Goal: Information Seeking & Learning: Learn about a topic

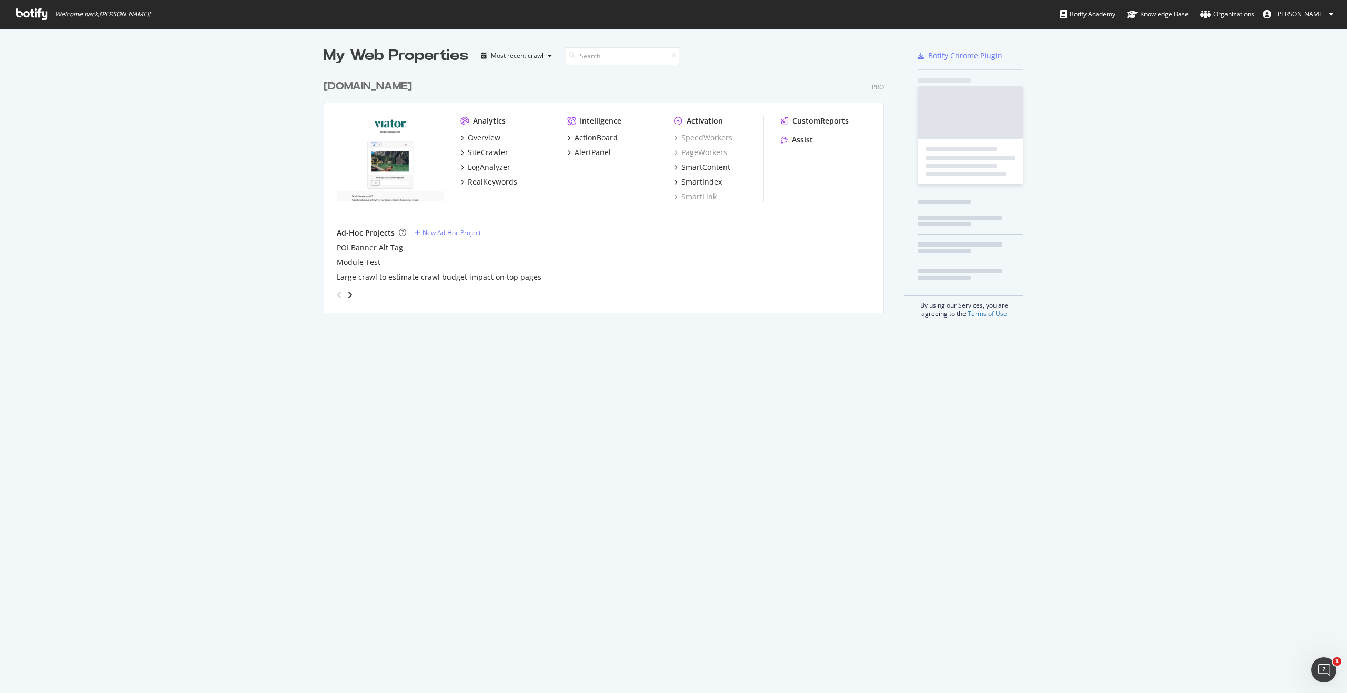
scroll to position [239, 560]
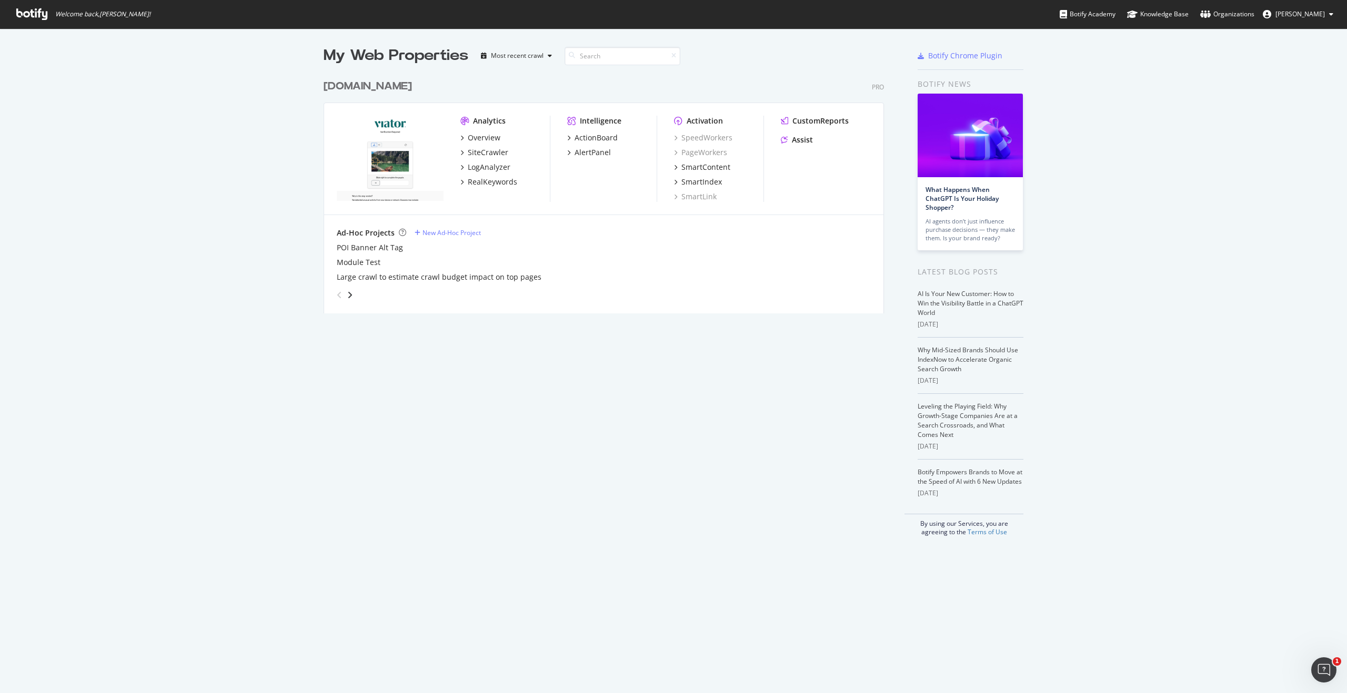
click at [393, 88] on div "[DOMAIN_NAME]" at bounding box center [367, 86] width 88 height 15
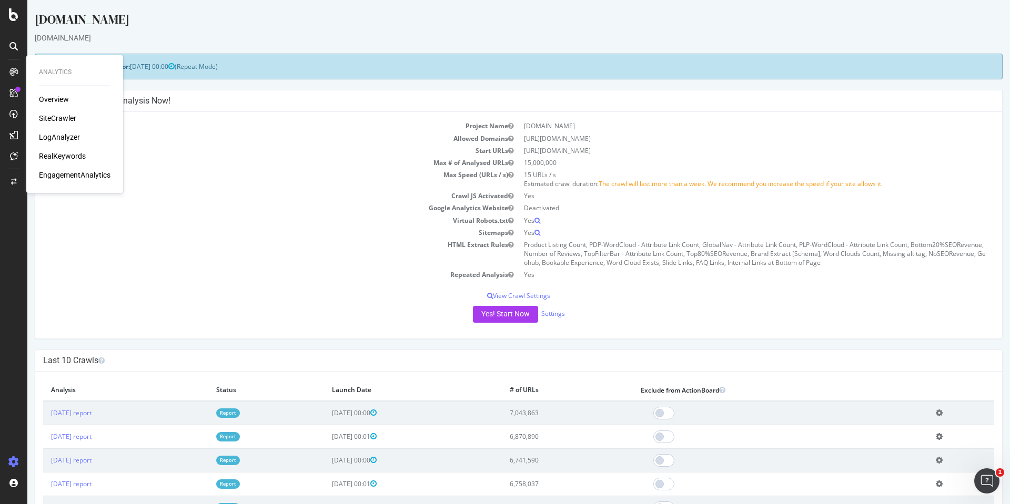
click at [46, 98] on div "Overview" at bounding box center [54, 99] width 30 height 11
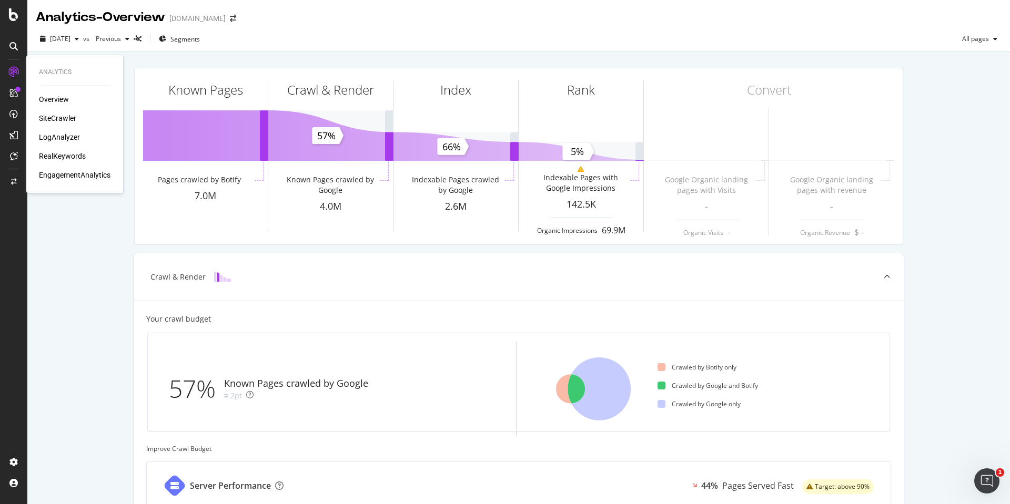
click at [55, 120] on div "SiteCrawler" at bounding box center [57, 118] width 37 height 11
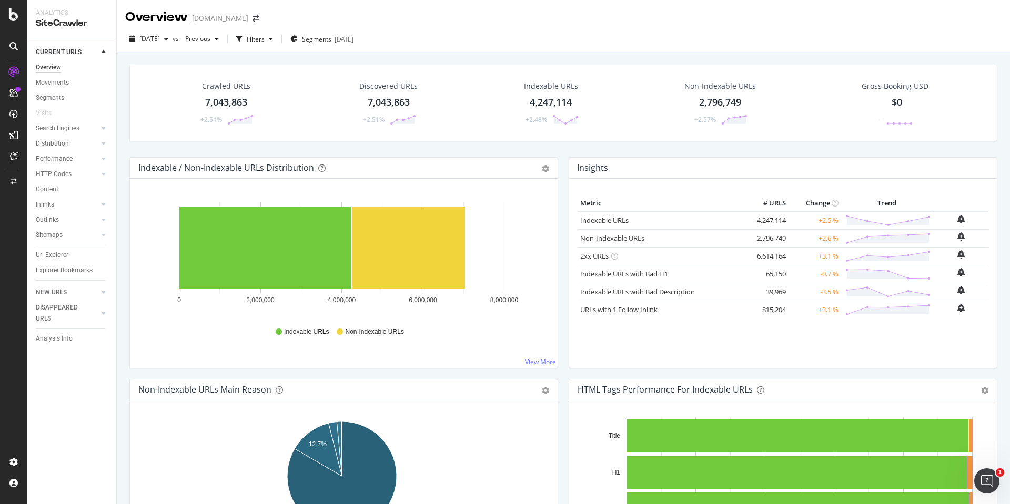
click at [121, 146] on div "Crawled URLs 7,043,863 +2.51% Discovered URLs 7,043,863 +2.51% Indexable URLs 4…" at bounding box center [563, 304] width 893 height 504
click at [72, 152] on div "RealKeywords" at bounding box center [62, 156] width 47 height 11
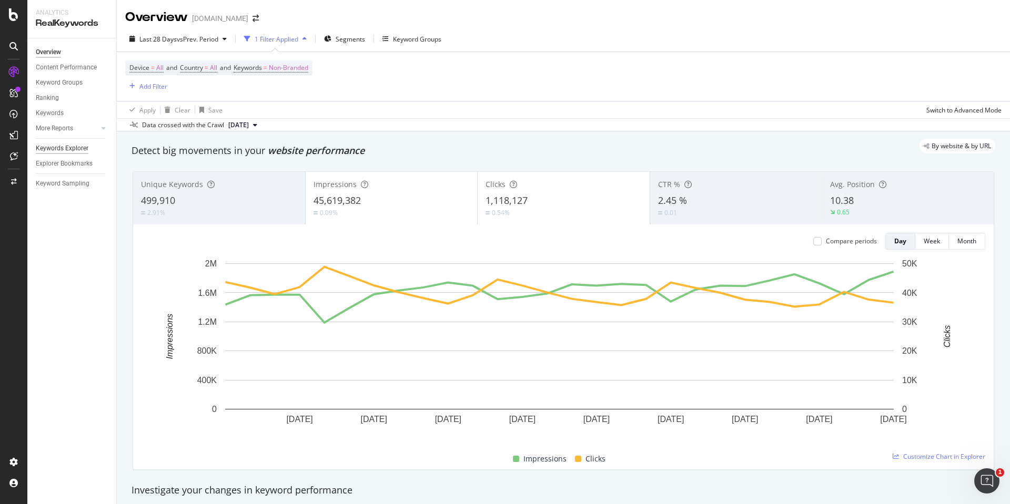
click at [65, 150] on div "Keywords Explorer" at bounding box center [62, 148] width 53 height 11
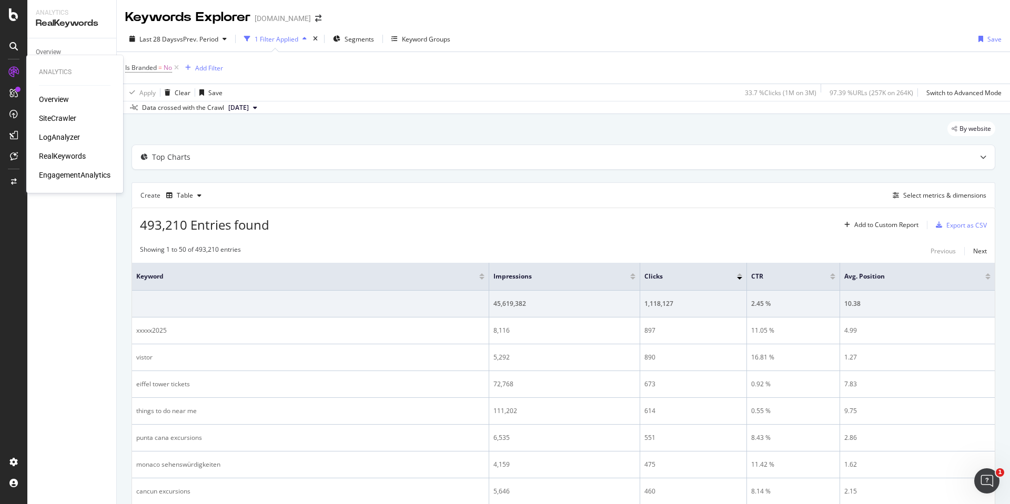
click at [63, 138] on div "LogAnalyzer" at bounding box center [59, 137] width 41 height 11
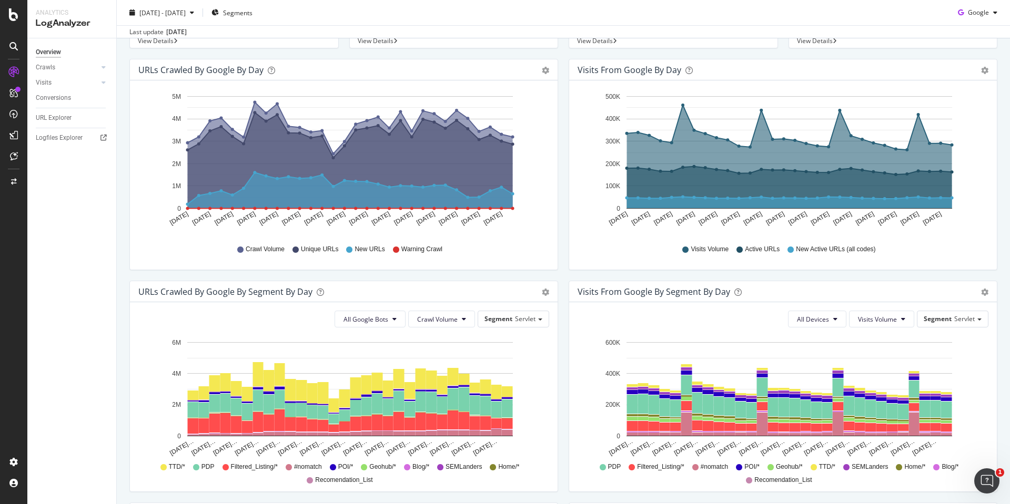
scroll to position [115, 0]
